Goal: Navigation & Orientation: Find specific page/section

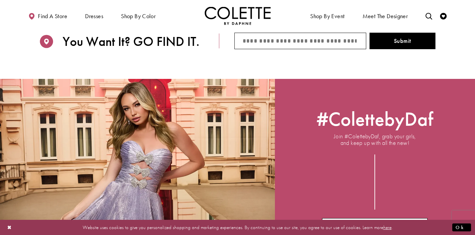
scroll to position [913, 0]
click at [249, 43] on input "City/State/ZIP code" at bounding box center [301, 41] width 132 height 16
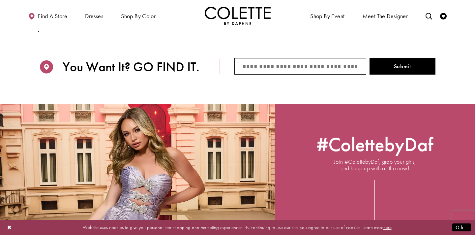
scroll to position [888, 0]
click at [370, 58] on button "Submit" at bounding box center [403, 66] width 66 height 16
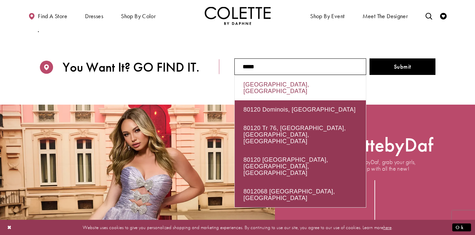
click at [309, 88] on div "Littleton, CO 80120, USA" at bounding box center [300, 87] width 131 height 25
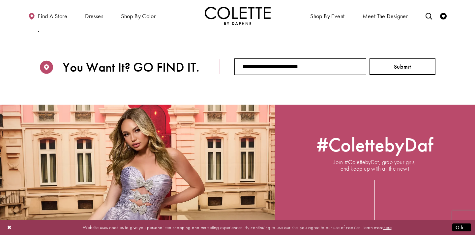
type input "**********"
click at [390, 65] on button "Submit" at bounding box center [403, 66] width 66 height 16
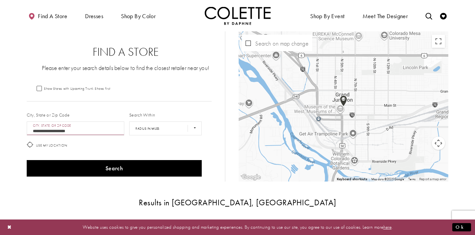
click at [345, 99] on img "Map with store locations" at bounding box center [343, 100] width 7 height 11
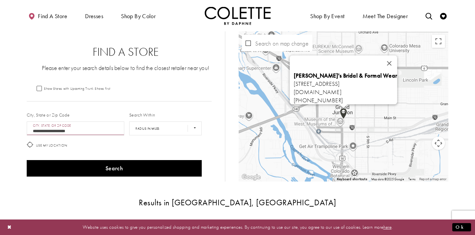
click at [358, 123] on div "Monique's Bridal & Formal Wear 527 Main St, Grand Junction, CO 81501, USA moniq…" at bounding box center [344, 106] width 210 height 150
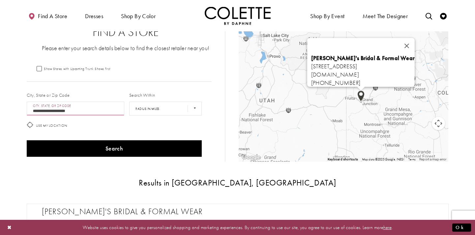
scroll to position [1, 0]
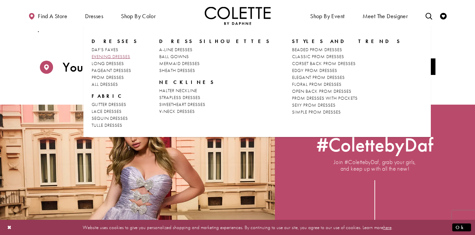
click at [110, 56] on span "EVENING DRESSES" at bounding box center [111, 56] width 39 height 6
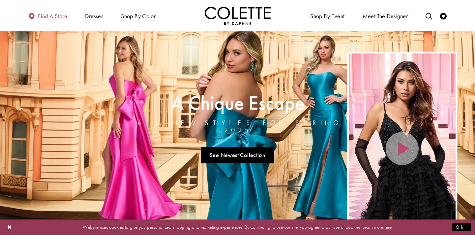
click at [61, 15] on span "Find a store" at bounding box center [52, 16] width 29 height 7
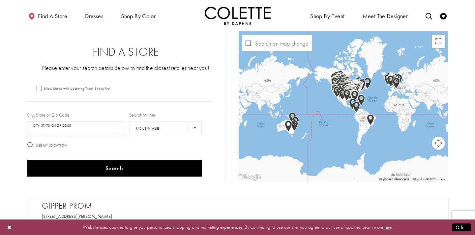
click at [63, 127] on input "City, State, or ZIP Code" at bounding box center [76, 128] width 98 height 14
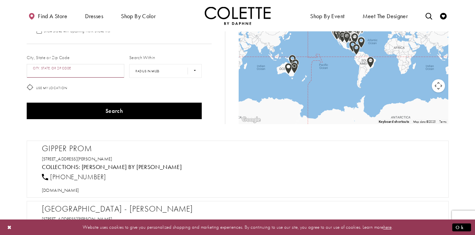
scroll to position [92, 0]
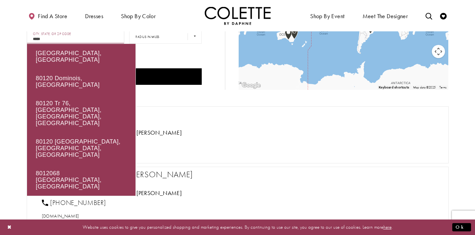
click at [27, 68] on button "Search" at bounding box center [114, 76] width 175 height 16
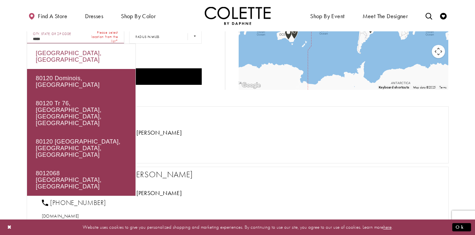
click at [82, 49] on div "[GEOGRAPHIC_DATA], [GEOGRAPHIC_DATA]" at bounding box center [81, 56] width 109 height 25
type input "**********"
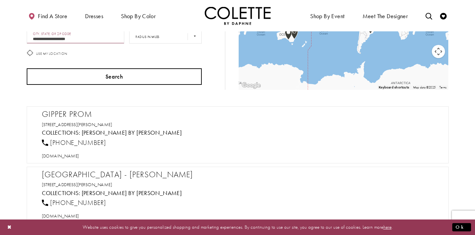
click at [111, 77] on button "Search" at bounding box center [114, 76] width 175 height 16
